Goal: Navigation & Orientation: Find specific page/section

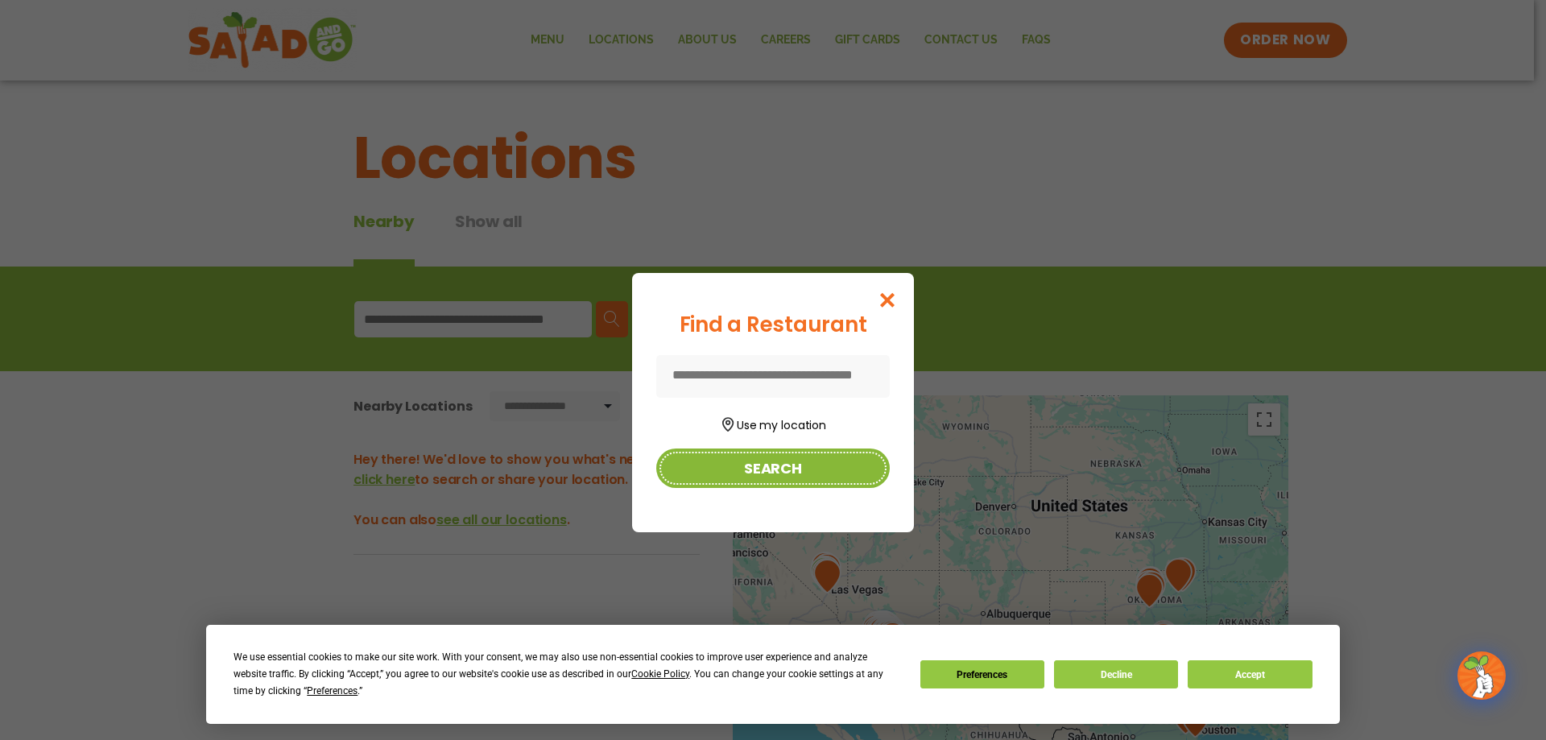
click at [792, 469] on button "Search" at bounding box center [773, 468] width 234 height 39
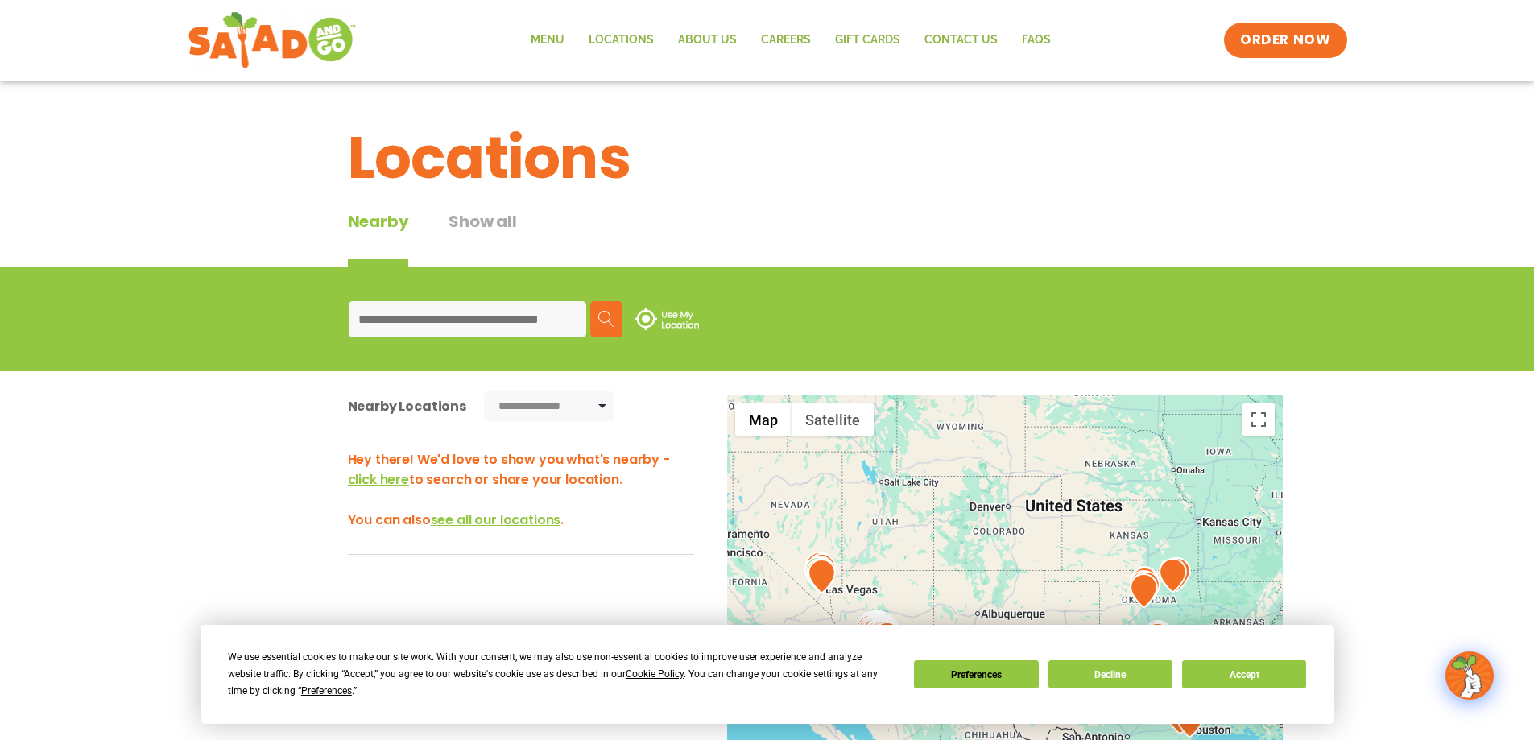
click at [455, 316] on input at bounding box center [468, 319] width 238 height 36
type input "**********"
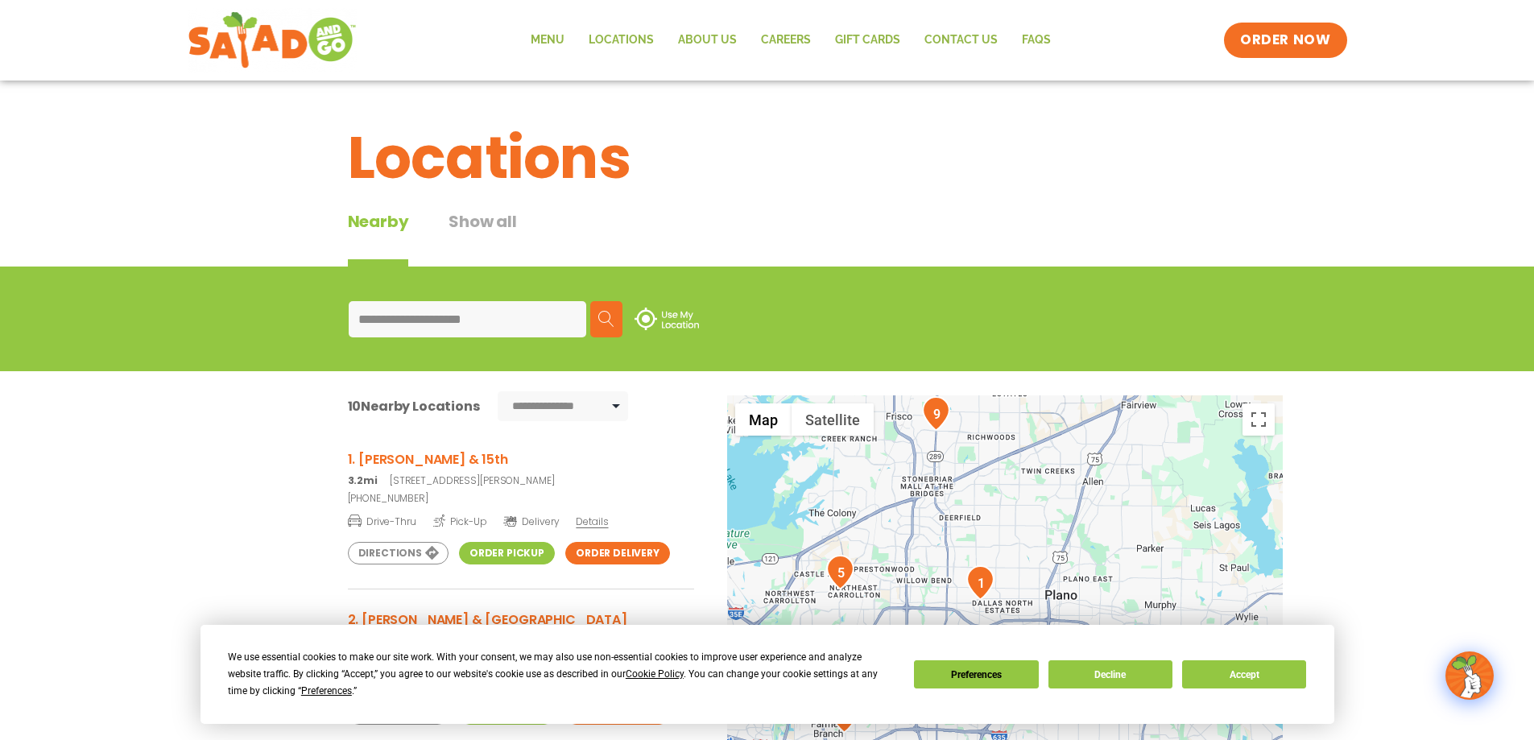
click at [1040, 529] on div at bounding box center [1005, 661] width 556 height 533
click at [1261, 420] on button "Toggle fullscreen view" at bounding box center [1259, 419] width 32 height 32
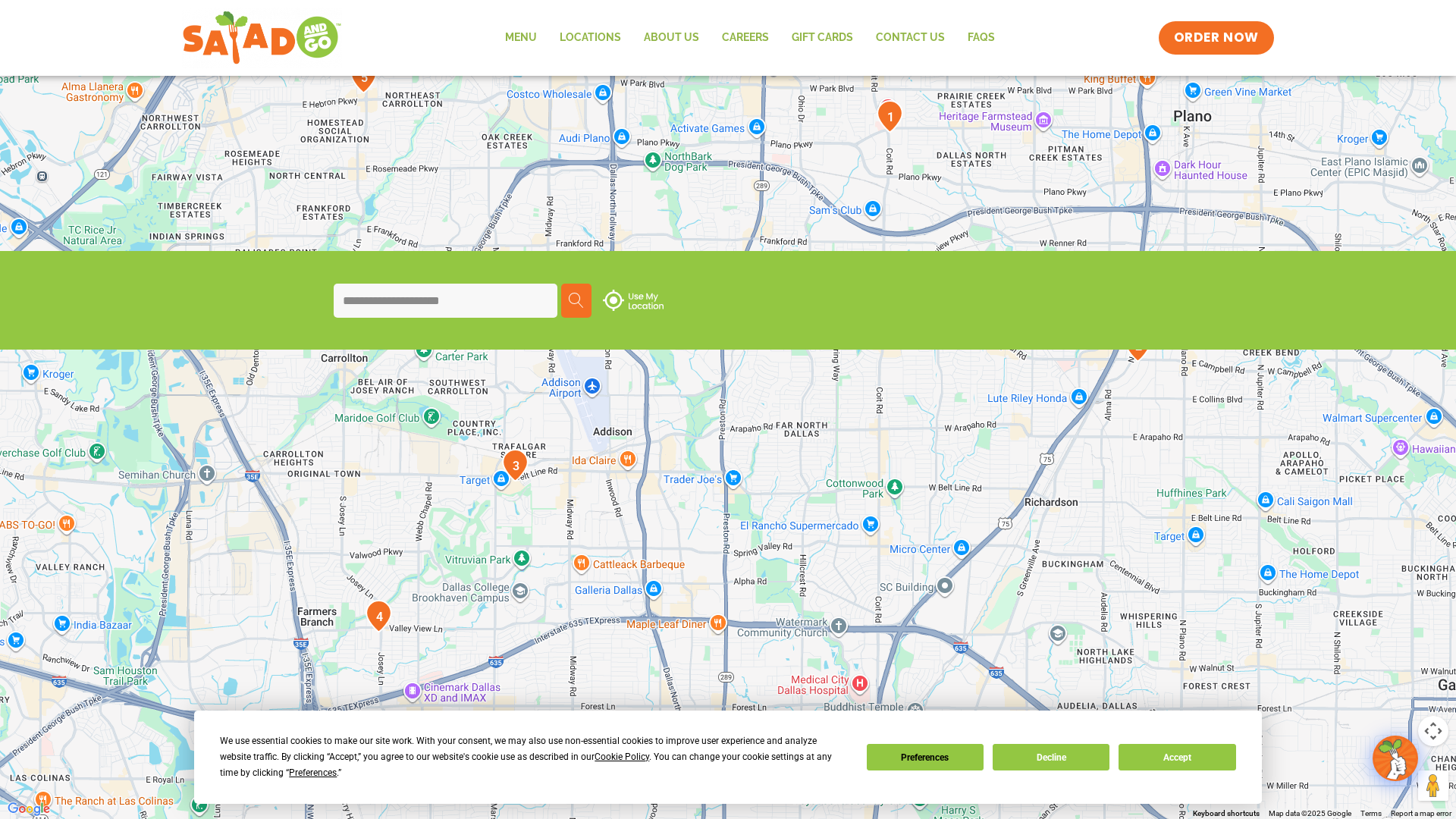
drag, startPoint x: 771, startPoint y: 417, endPoint x: 730, endPoint y: 484, distance: 78.5
click at [730, 484] on div at bounding box center [728, 410] width 1456 height 819
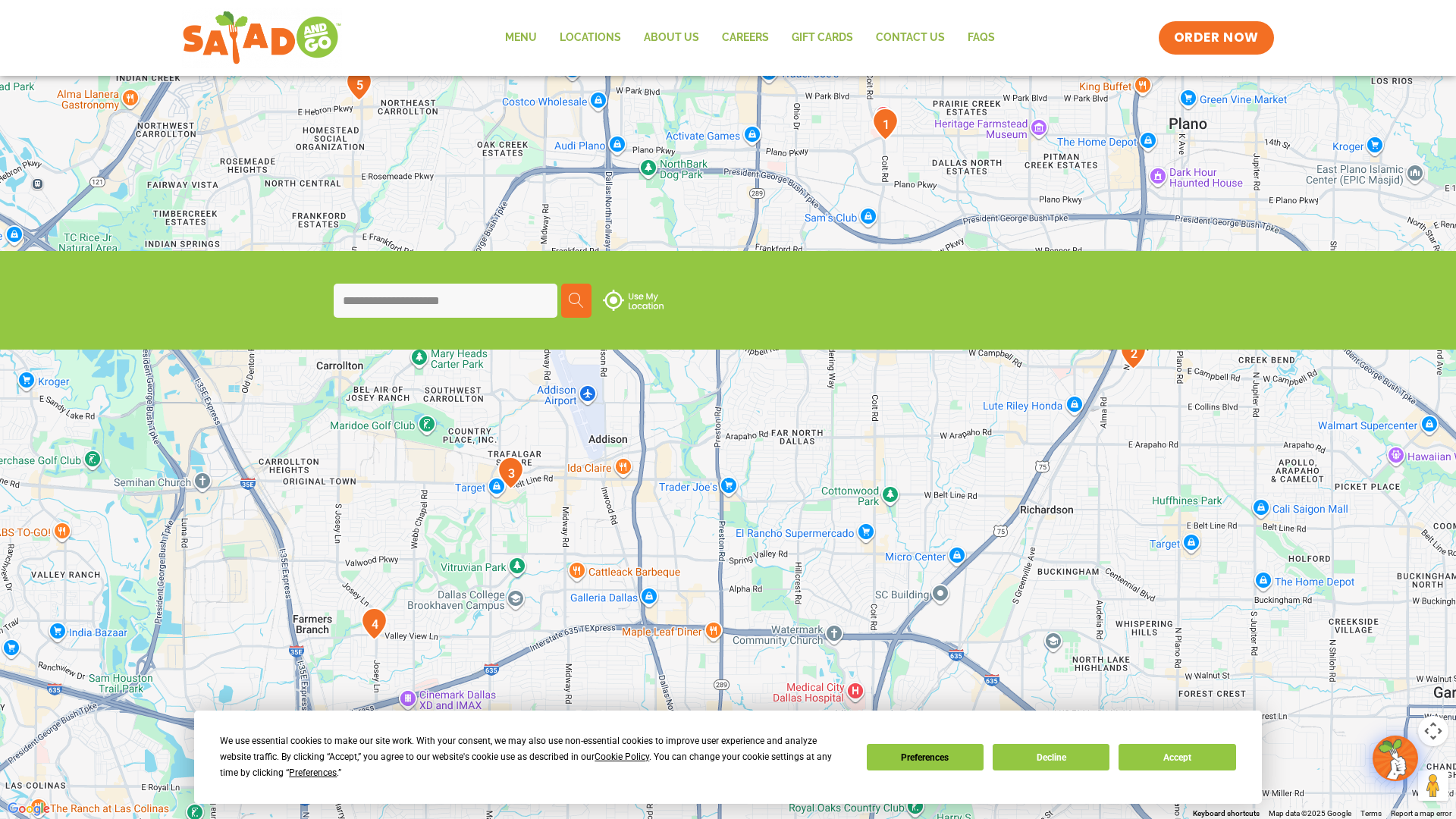
click at [622, 463] on div at bounding box center [728, 410] width 1456 height 819
click at [695, 382] on button "Close" at bounding box center [695, 391] width 37 height 37
click at [509, 469] on img "3" at bounding box center [510, 473] width 26 height 33
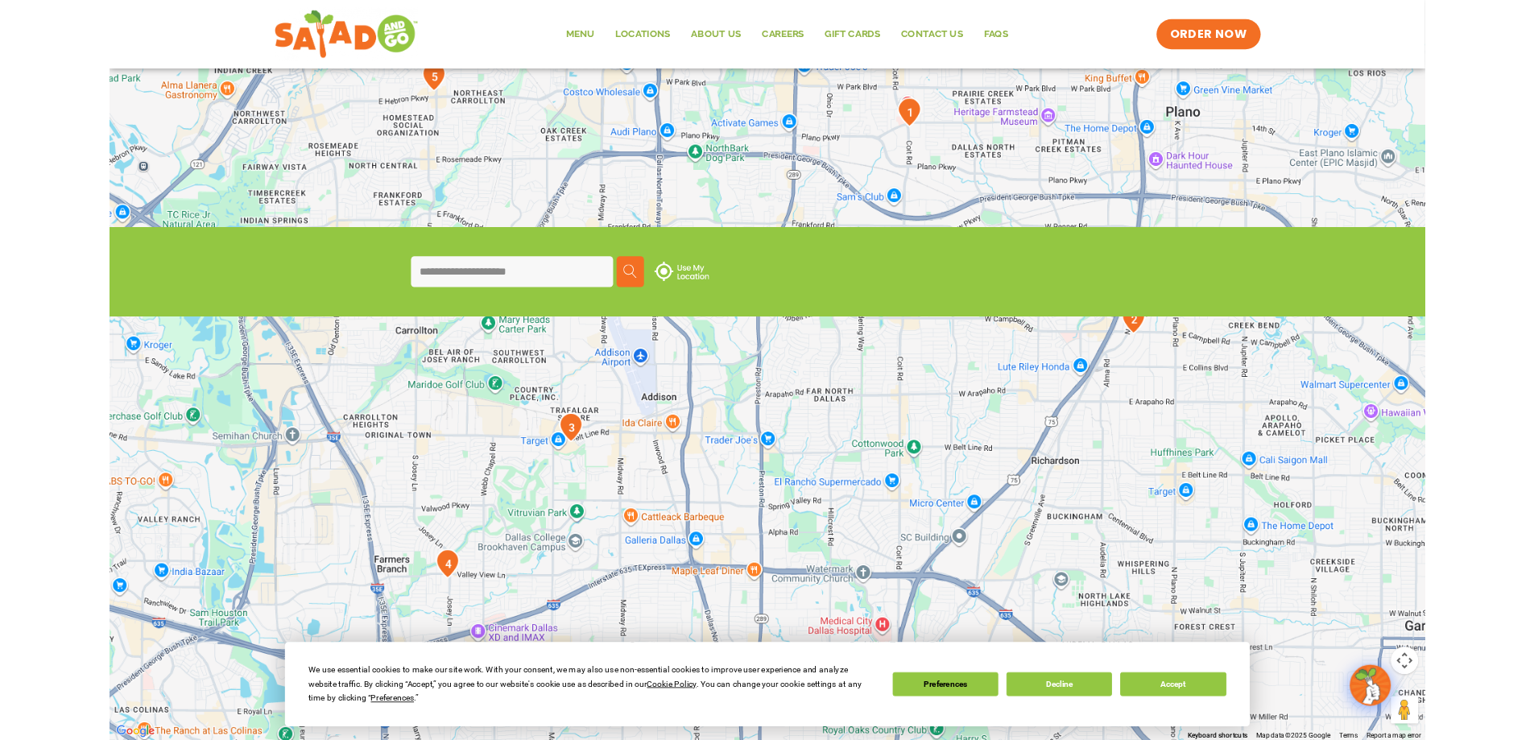
scroll to position [298, 0]
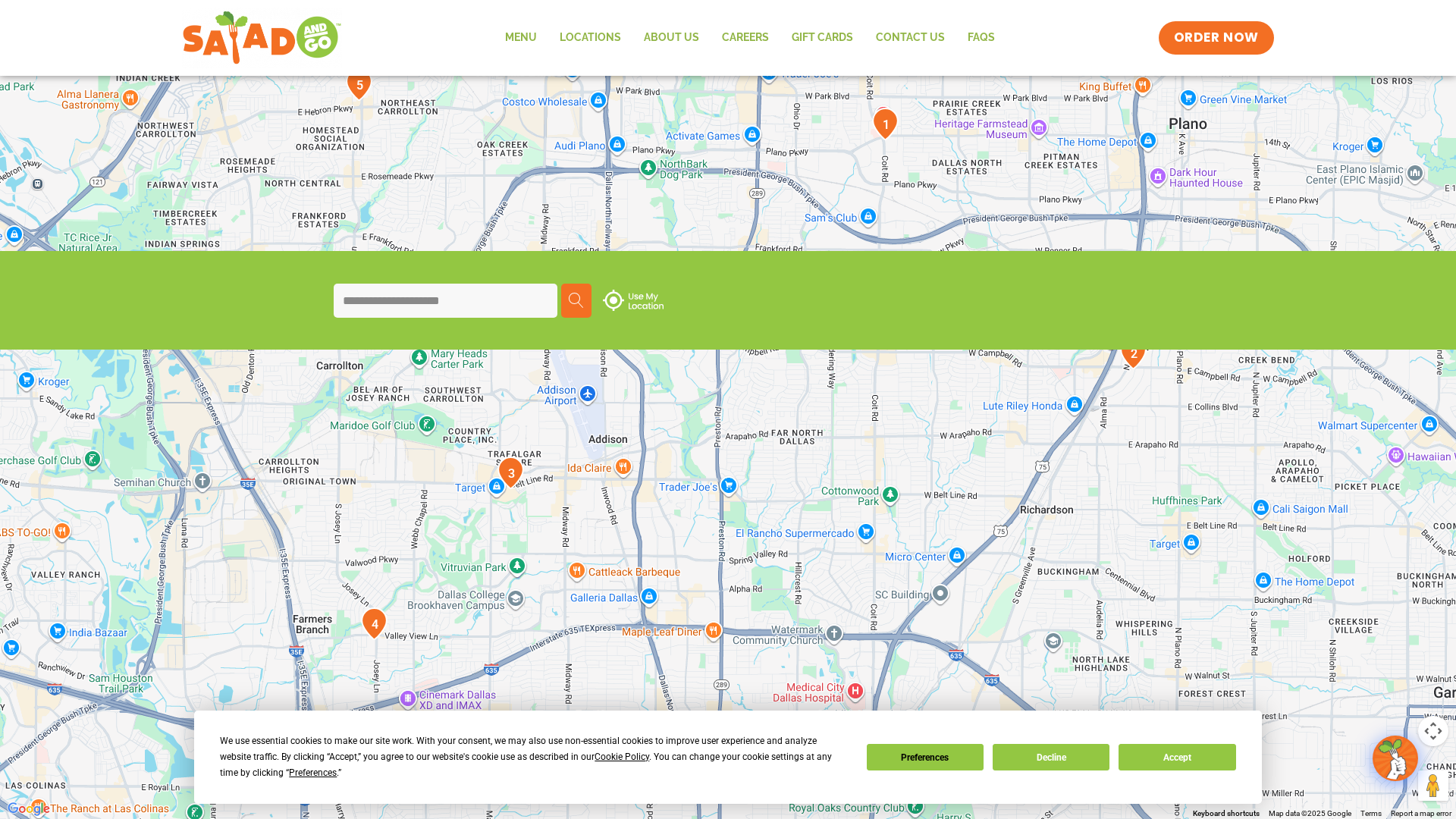
click at [509, 469] on img "3" at bounding box center [510, 473] width 26 height 33
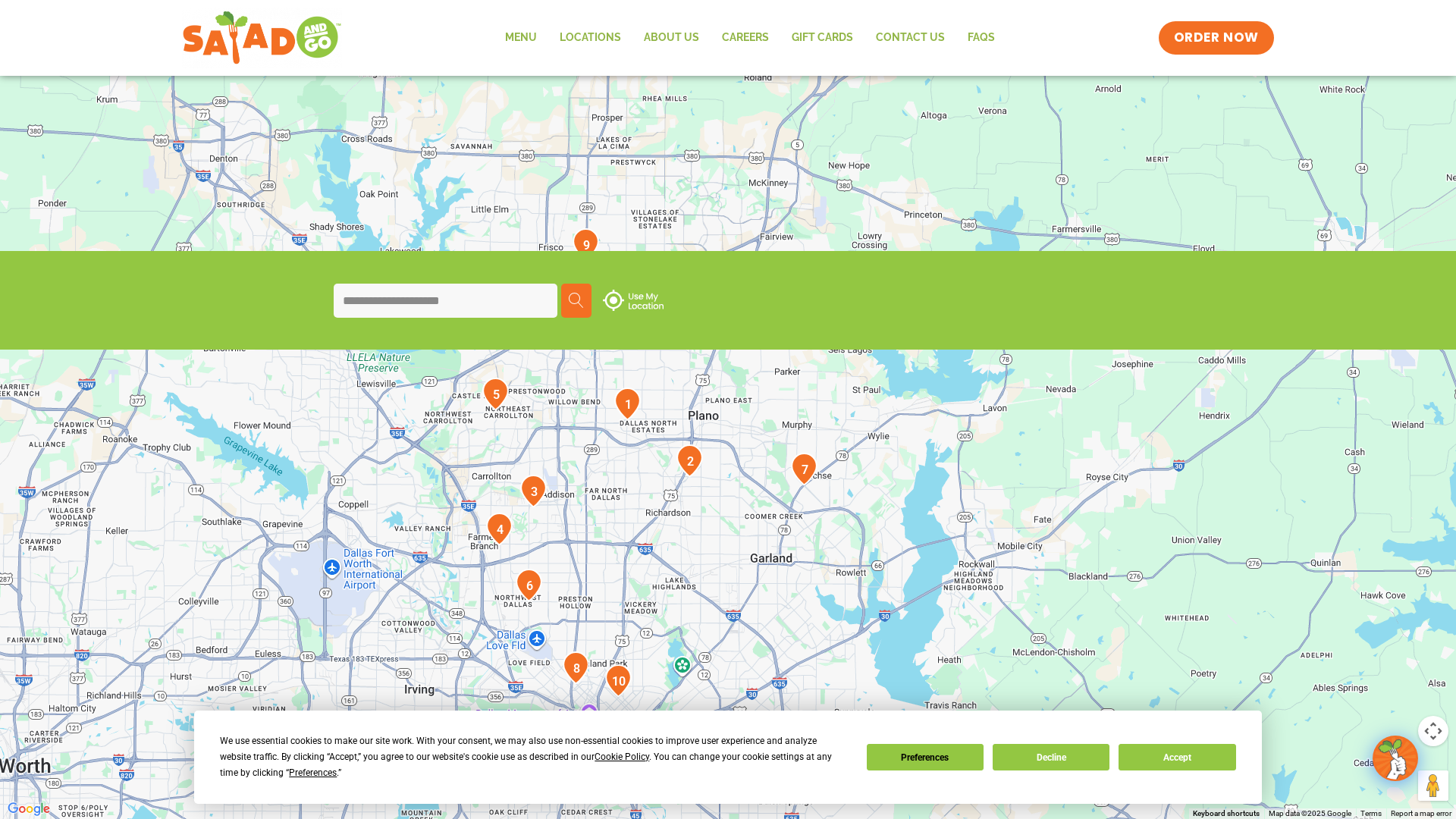
click at [1442, 34] on button "Toggle fullscreen view" at bounding box center [1433, 23] width 30 height 30
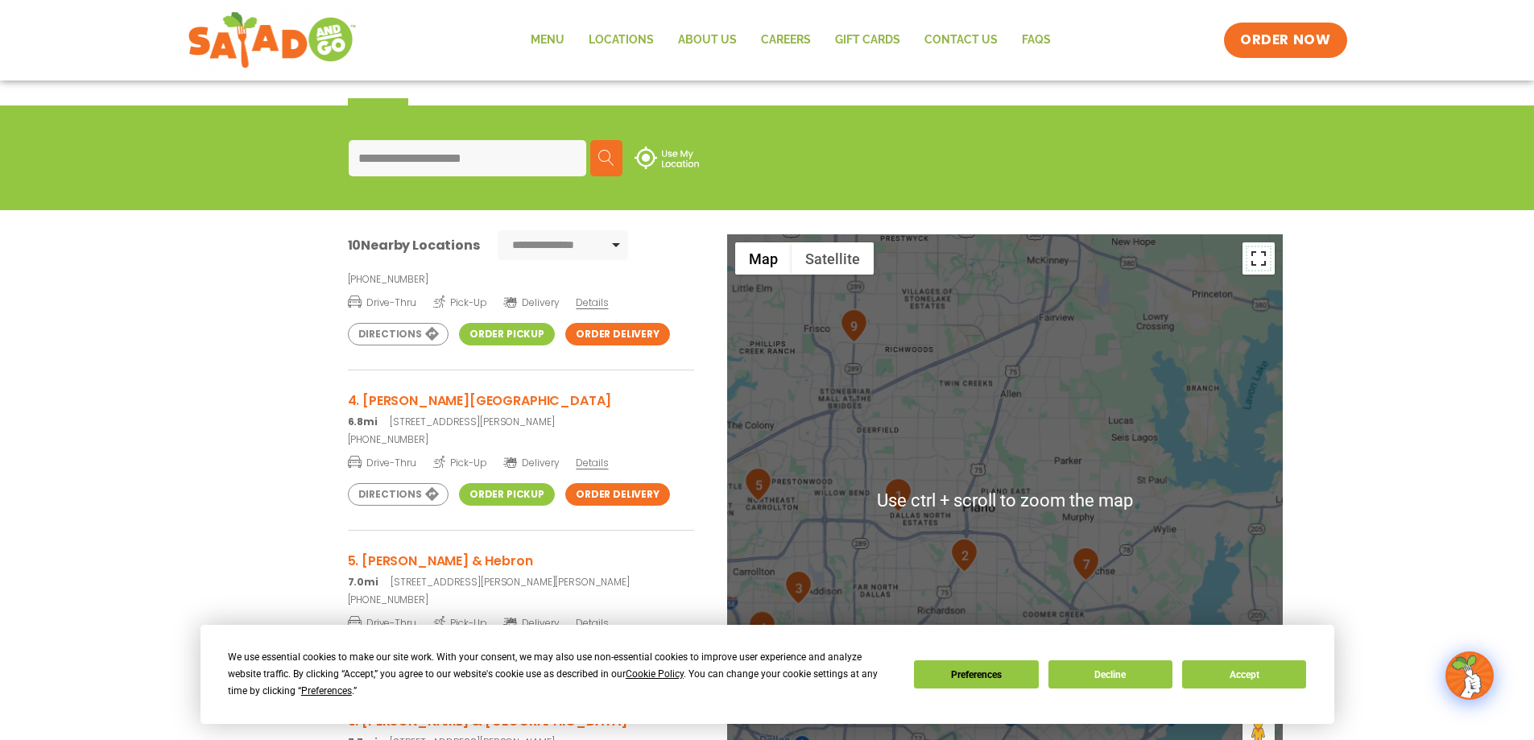
scroll to position [159, 0]
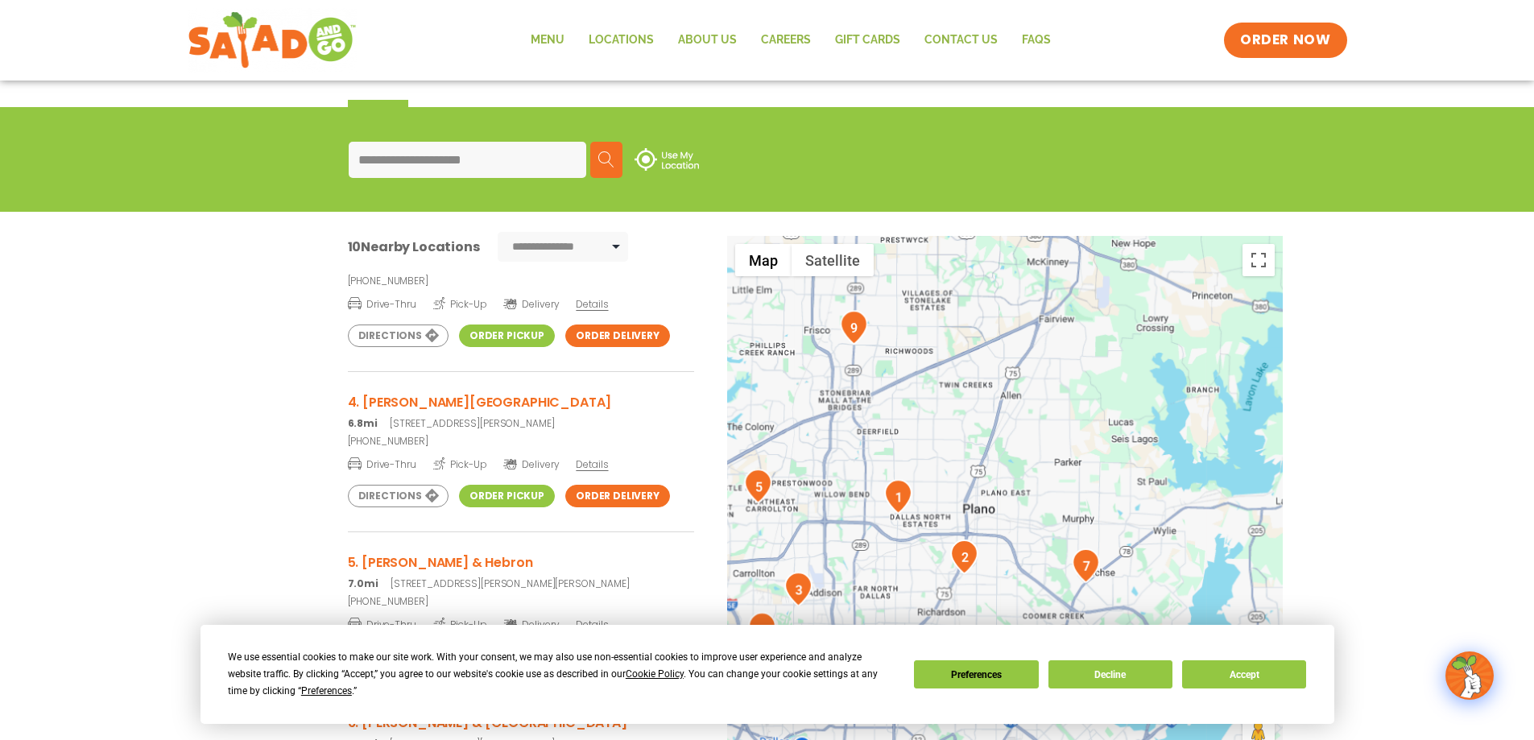
click at [1011, 426] on div at bounding box center [1005, 502] width 556 height 533
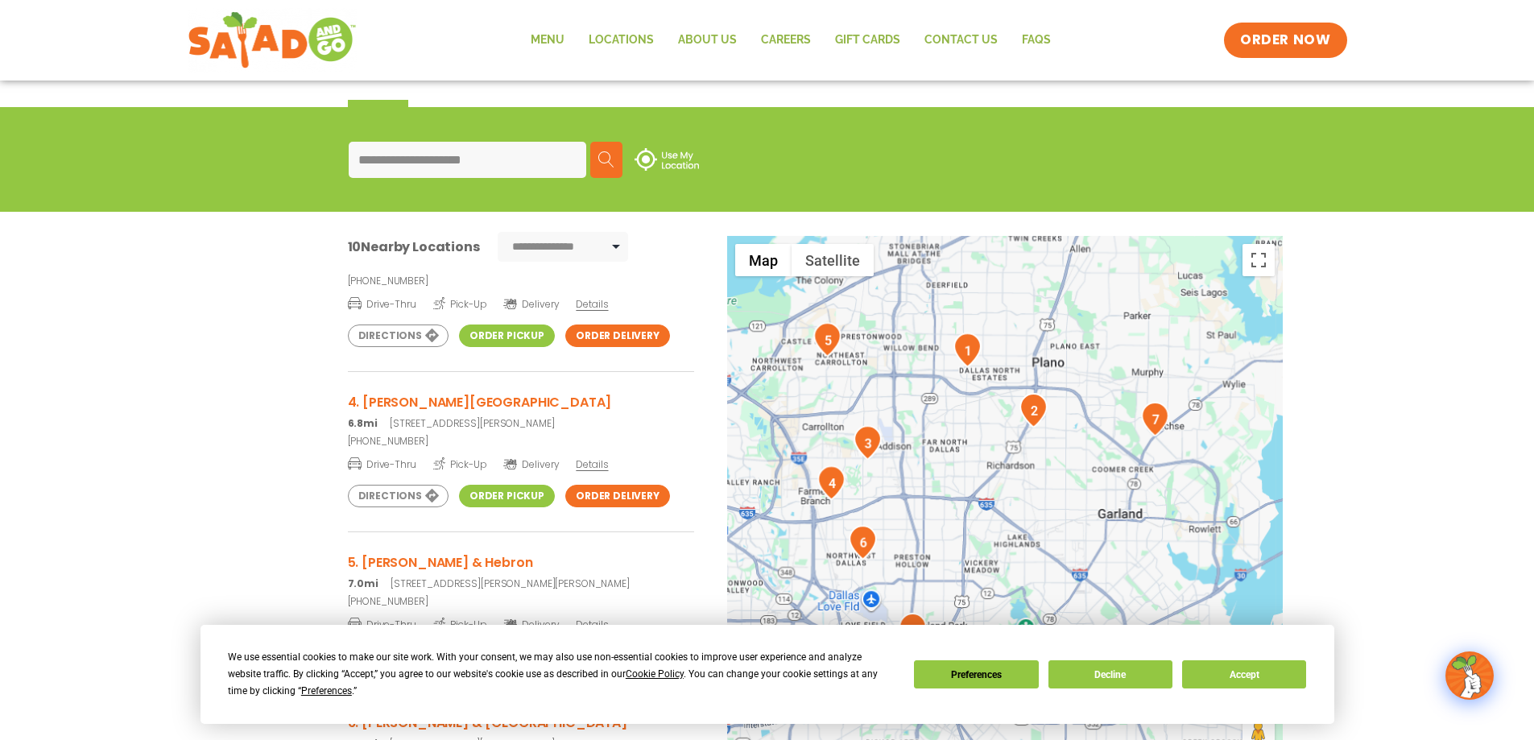
drag, startPoint x: 994, startPoint y: 480, endPoint x: 1063, endPoint y: 329, distance: 165.8
click at [1063, 329] on div at bounding box center [1005, 502] width 556 height 533
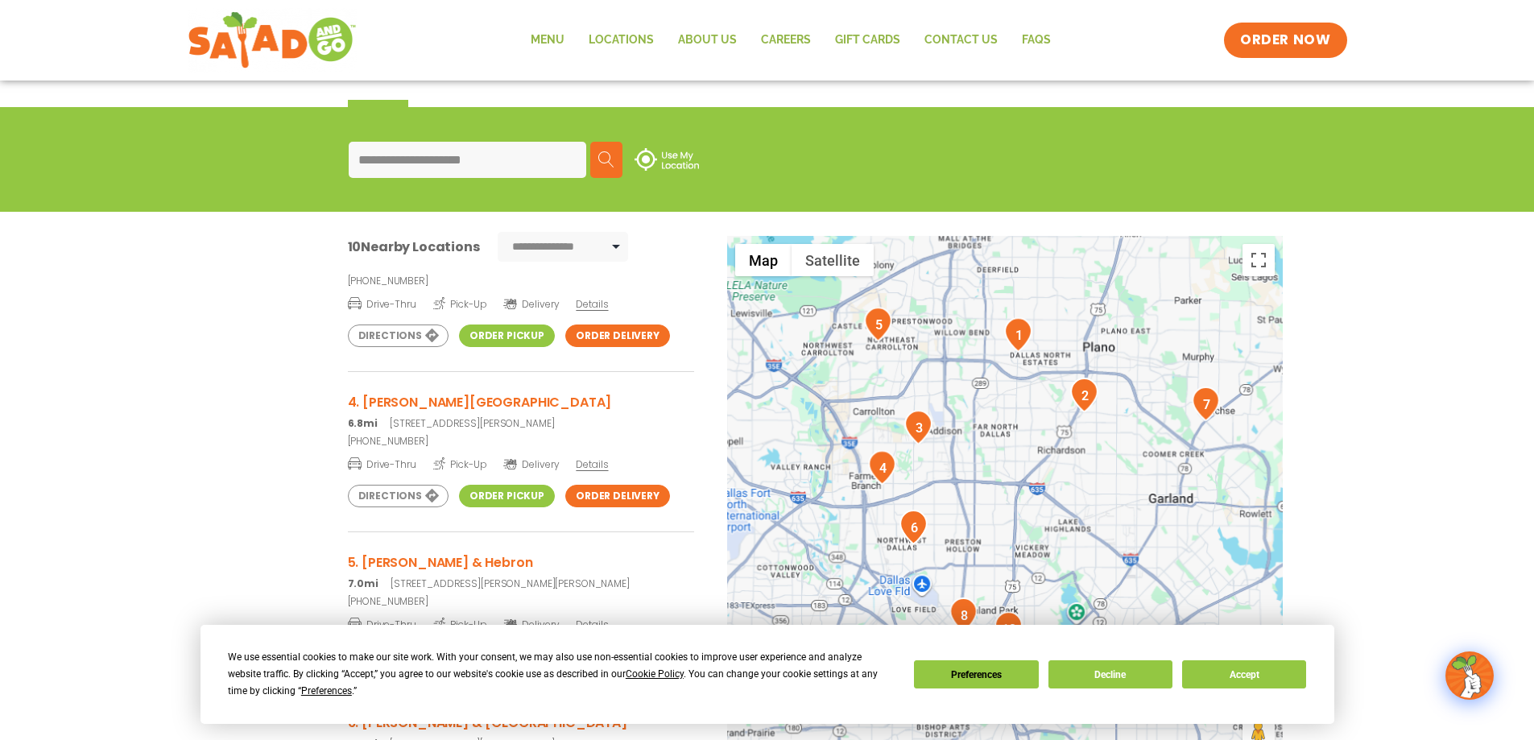
drag, startPoint x: 979, startPoint y: 458, endPoint x: 1036, endPoint y: 441, distance: 58.9
click at [1036, 441] on div at bounding box center [1005, 502] width 556 height 533
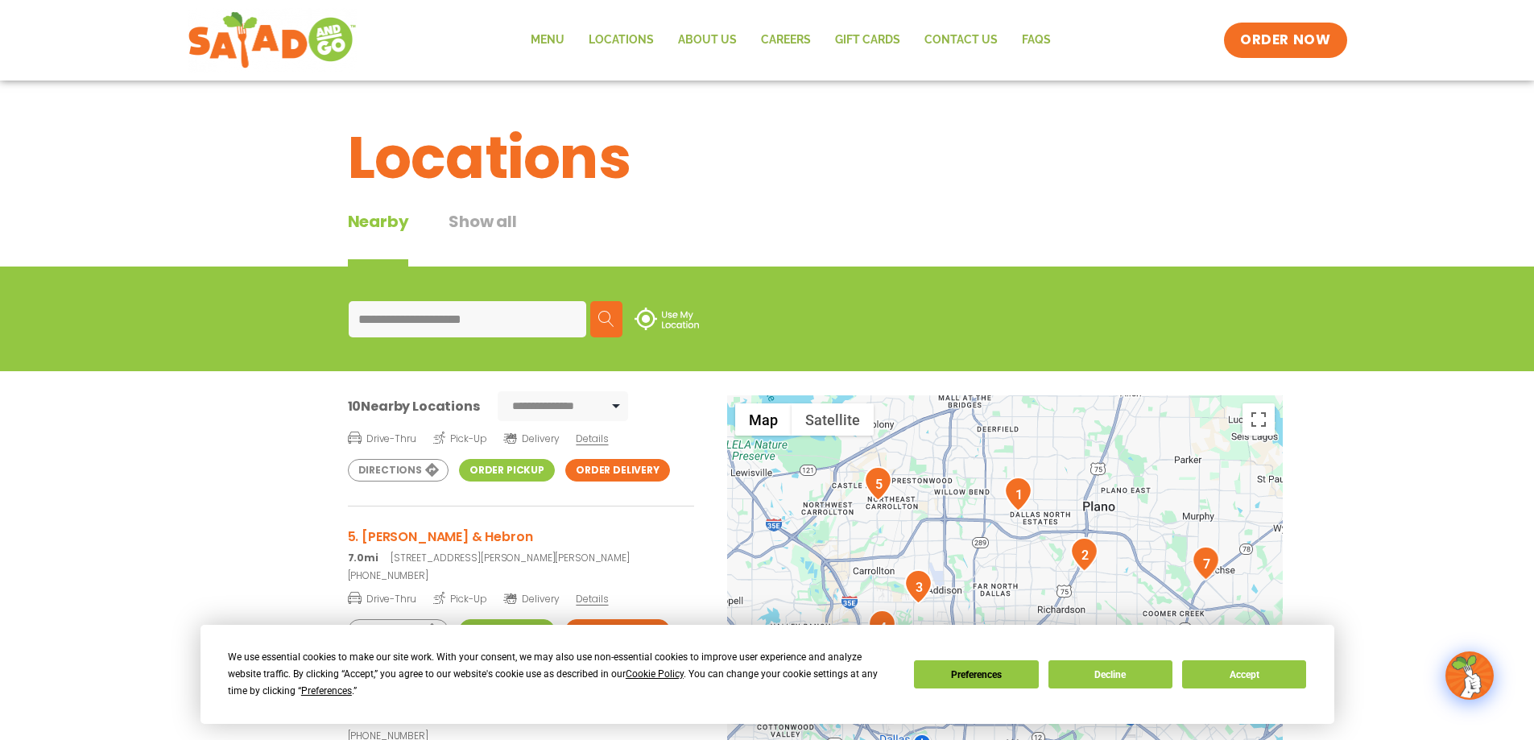
scroll to position [483, 0]
